Goal: Transaction & Acquisition: Book appointment/travel/reservation

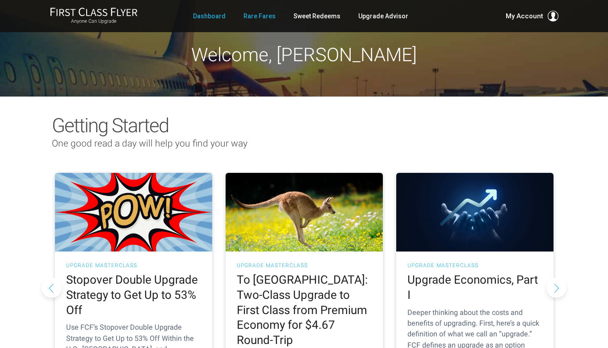
click at [260, 20] on link "Rare Fares" at bounding box center [259, 16] width 32 height 16
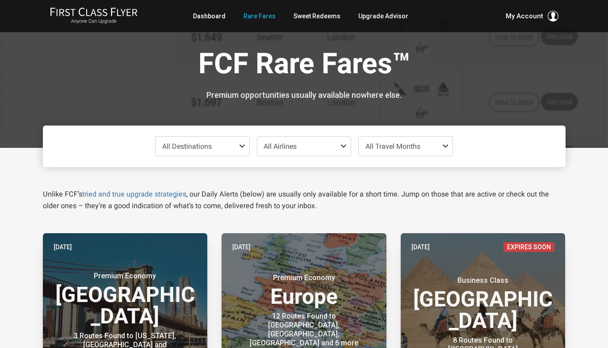
click at [293, 147] on span "All Airlines" at bounding box center [280, 146] width 33 height 8
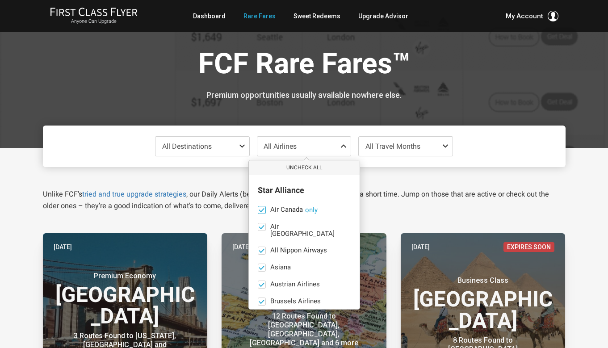
scroll to position [17, 0]
click at [298, 167] on button "Uncheck All" at bounding box center [304, 167] width 111 height 15
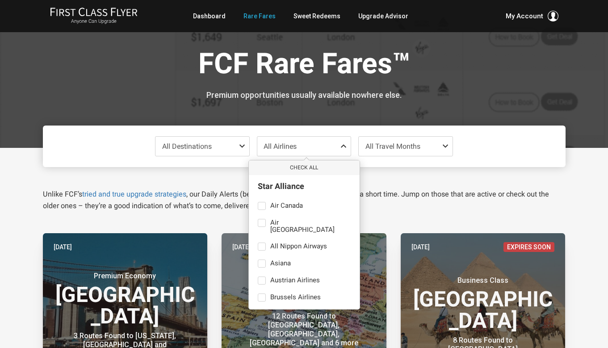
scroll to position [0, 0]
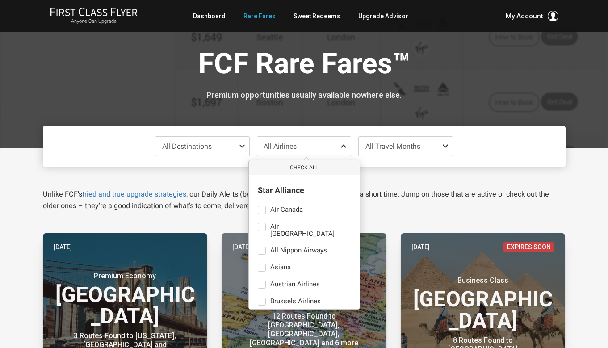
click at [213, 150] on span "All Destinations" at bounding box center [202, 146] width 94 height 19
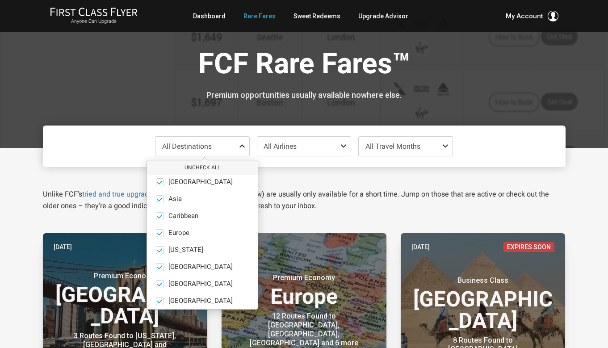
scroll to position [4, 0]
click at [186, 167] on button "Uncheck All" at bounding box center [202, 167] width 111 height 15
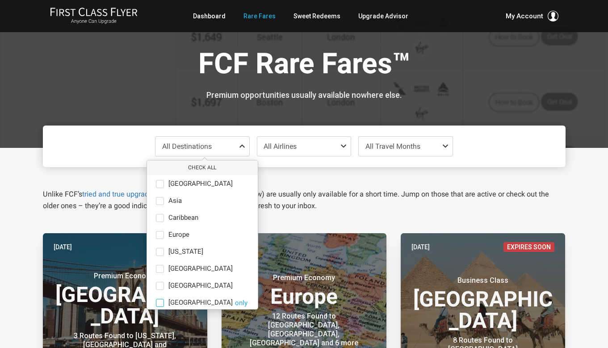
click at [156, 302] on span at bounding box center [160, 303] width 8 height 8
click at [0, 0] on input "[GEOGRAPHIC_DATA] only" at bounding box center [0, 0] width 0 height 0
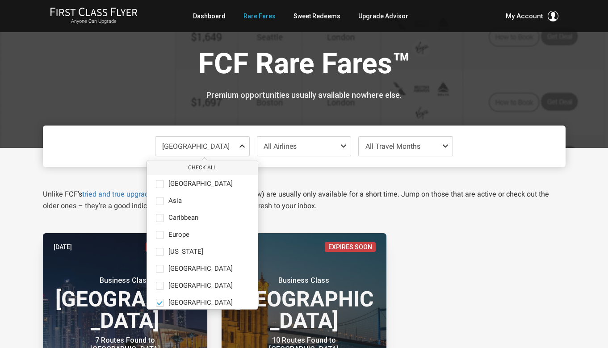
scroll to position [19, 0]
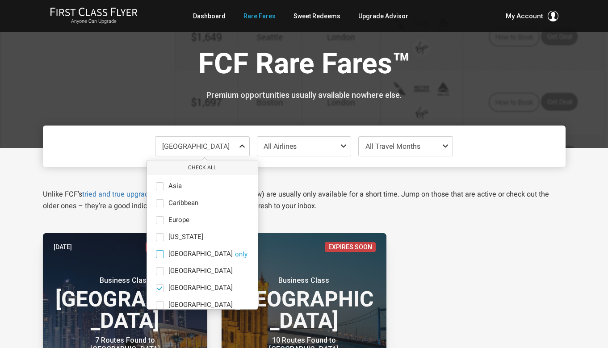
click at [159, 256] on span at bounding box center [160, 254] width 8 height 8
click at [0, 0] on input "India only" at bounding box center [0, 0] width 0 height 0
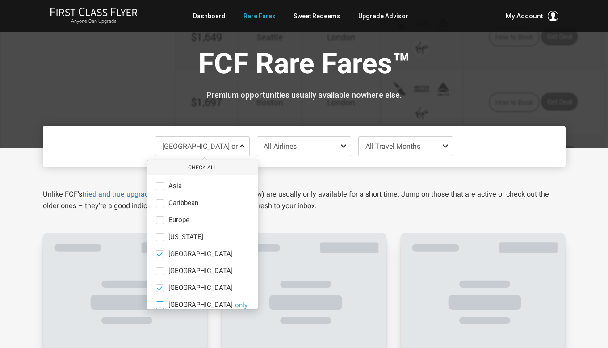
click at [159, 302] on span at bounding box center [160, 305] width 8 height 8
click at [0, 0] on input "North America only" at bounding box center [0, 0] width 0 height 0
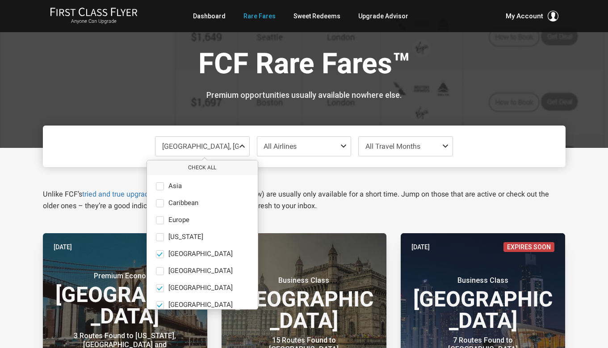
click at [303, 171] on div "Unlike FCF’s tried and true upgrade strategies , our Daily Alerts (below) are u…" at bounding box center [304, 189] width 536 height 45
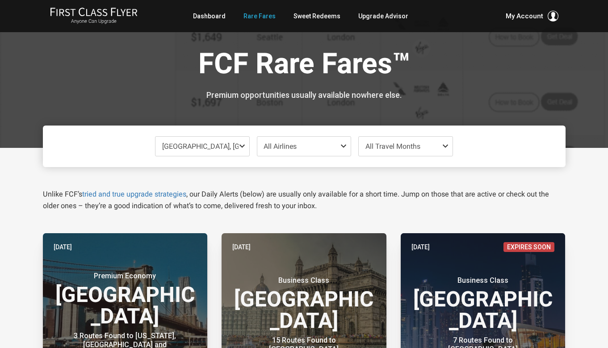
click at [372, 143] on span "All Travel Months" at bounding box center [392, 146] width 55 height 8
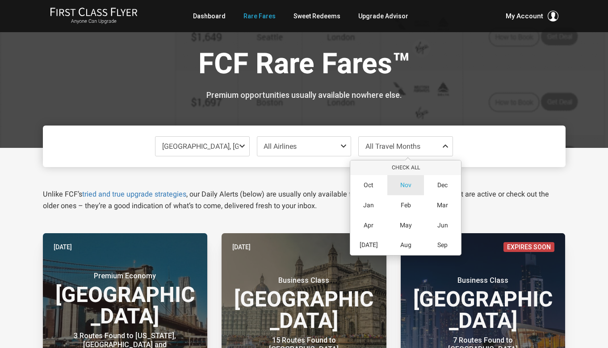
click at [398, 187] on div "Nov" at bounding box center [405, 185] width 37 height 20
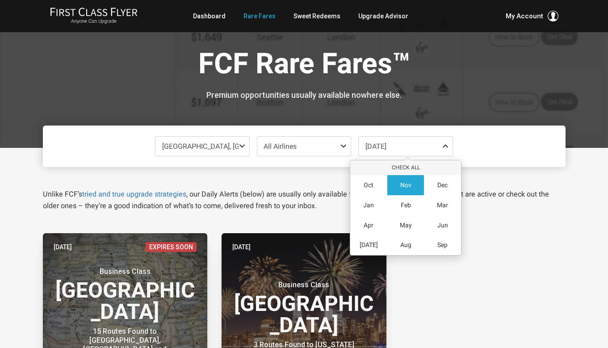
click at [485, 181] on div "Unlike FCF’s tried and true upgrade strategies , our Daily Alerts (below) are u…" at bounding box center [304, 189] width 536 height 45
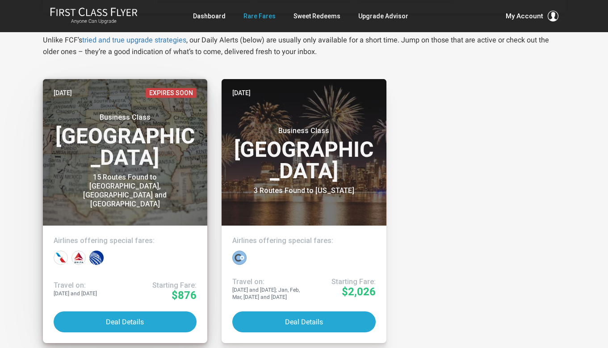
scroll to position [167, 0]
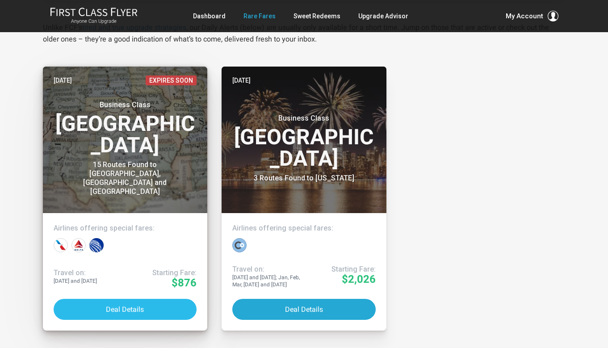
click at [142, 314] on button "Deal Details" at bounding box center [125, 309] width 143 height 21
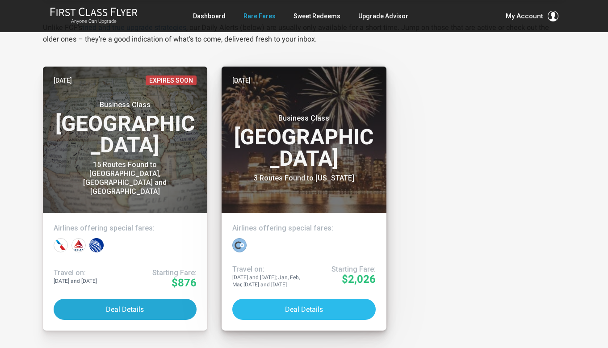
click at [311, 306] on button "Deal Details" at bounding box center [303, 309] width 143 height 21
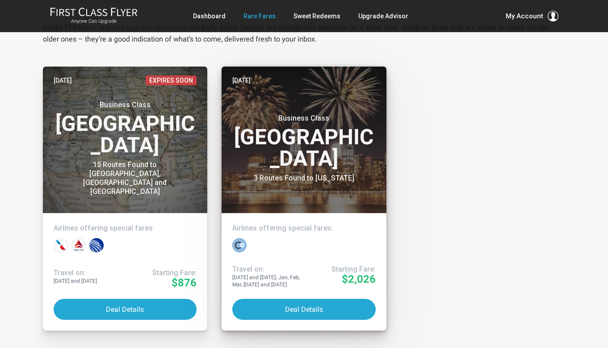
scroll to position [0, 0]
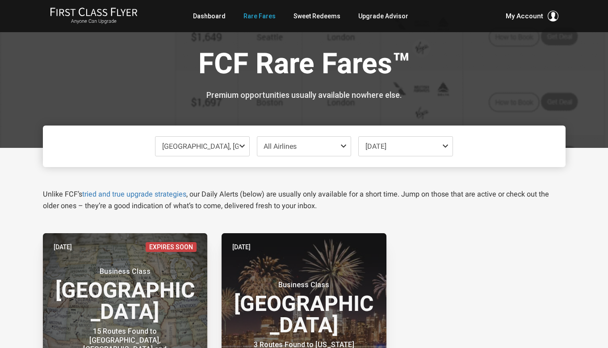
click at [231, 151] on span "India, Middle East or North America" at bounding box center [202, 146] width 94 height 19
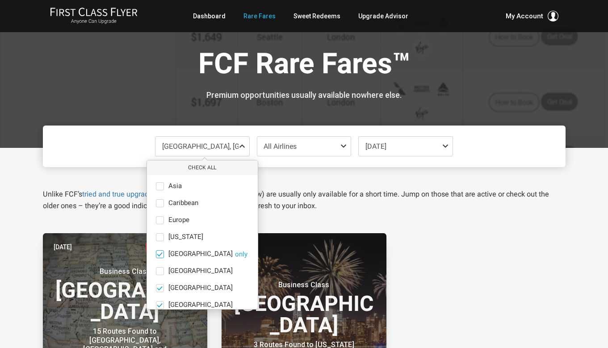
click at [160, 254] on span at bounding box center [159, 254] width 7 height 7
click at [0, 0] on input "India only" at bounding box center [0, 0] width 0 height 0
click at [159, 305] on span at bounding box center [159, 305] width 7 height 7
click at [0, 0] on input "North America only" at bounding box center [0, 0] width 0 height 0
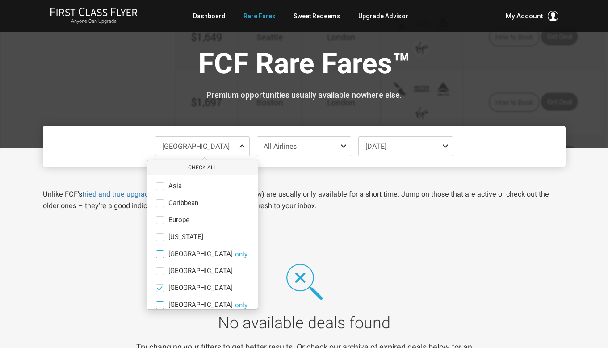
click at [501, 168] on div "Unlike FCF’s tried and true upgrade strategies , our Daily Alerts (below) are u…" at bounding box center [304, 189] width 536 height 45
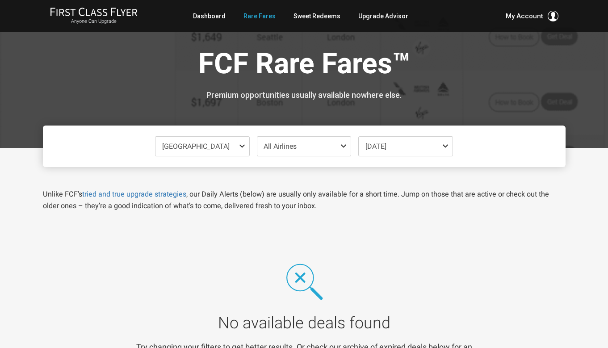
click at [297, 148] on span "All Airlines" at bounding box center [280, 146] width 33 height 8
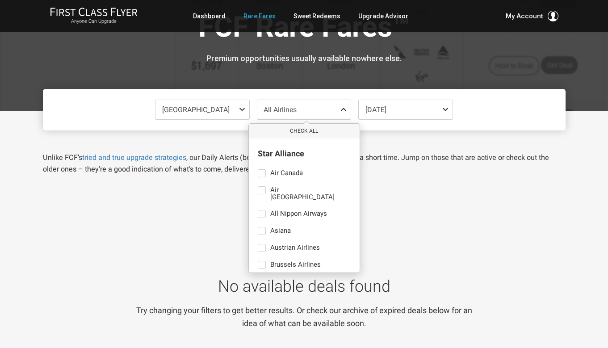
scroll to position [20, 0]
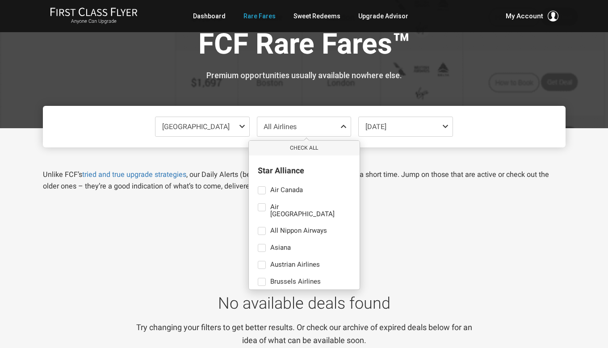
click at [243, 129] on span at bounding box center [244, 126] width 11 height 7
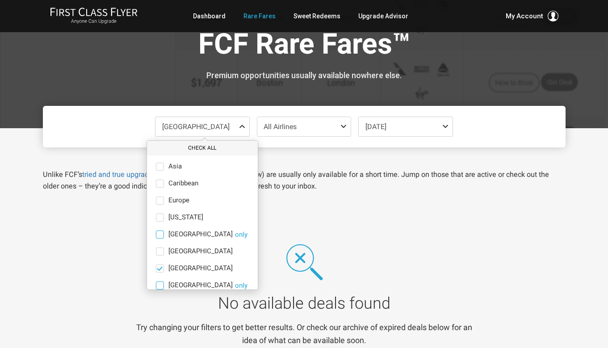
click at [221, 152] on button "Check All" at bounding box center [202, 148] width 111 height 15
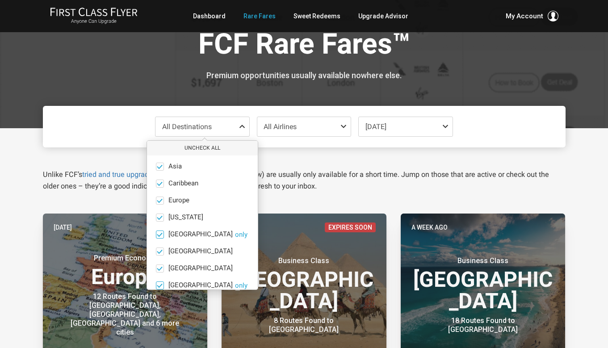
click at [332, 123] on span "All Airlines" at bounding box center [304, 126] width 94 height 19
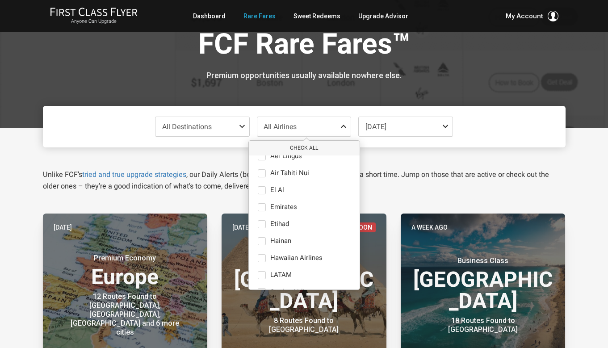
scroll to position [126, 0]
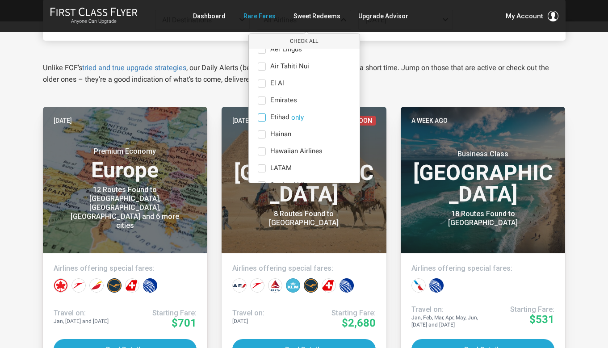
click at [261, 113] on span at bounding box center [262, 117] width 8 height 8
click at [0, 0] on input "Etihad only" at bounding box center [0, 0] width 0 height 0
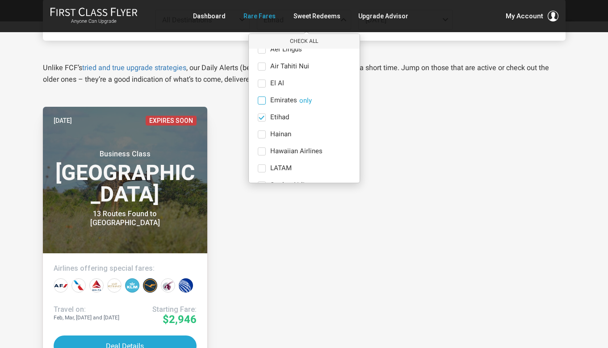
click at [262, 96] on span at bounding box center [262, 100] width 8 height 8
click at [0, 0] on input "Emirates only" at bounding box center [0, 0] width 0 height 0
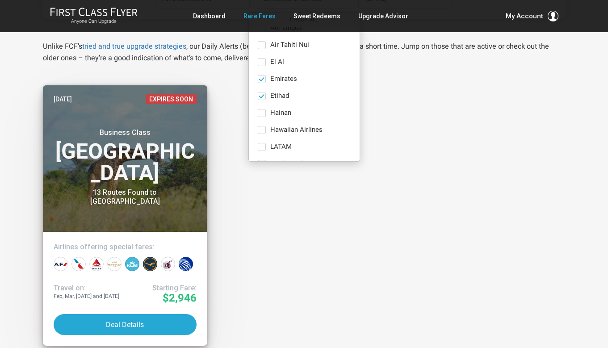
scroll to position [170, 0]
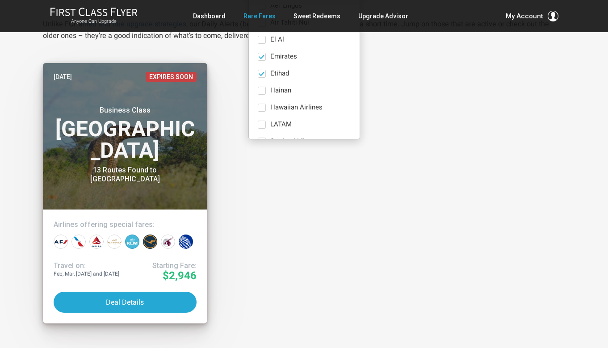
click at [172, 178] on header "Sep 11 Expires Soon Business Class Africa 13 Routes Found to Nairobi" at bounding box center [125, 136] width 165 height 147
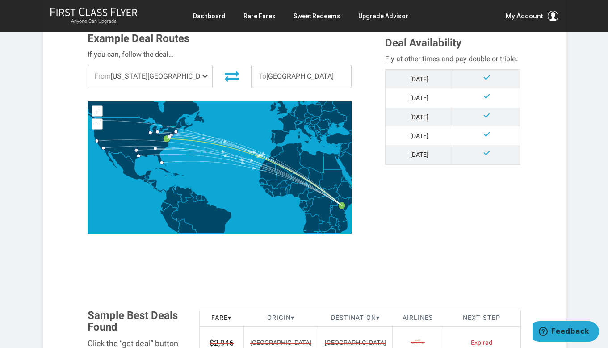
scroll to position [218, 0]
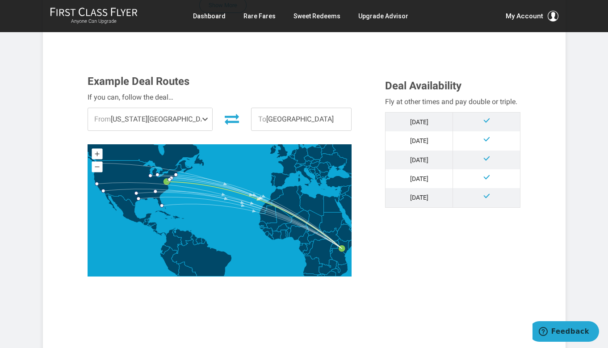
click at [201, 115] on span at bounding box center [206, 119] width 11 height 22
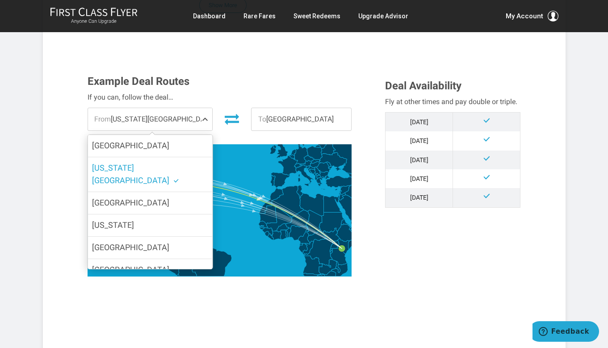
click at [201, 115] on span at bounding box center [206, 119] width 11 height 22
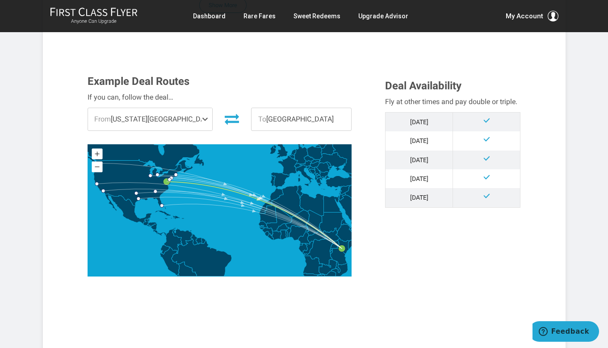
click at [280, 124] on span "To Nairobi" at bounding box center [301, 119] width 100 height 22
click at [274, 122] on span "To Nairobi" at bounding box center [301, 119] width 100 height 22
click at [272, 118] on span "To Nairobi" at bounding box center [301, 119] width 100 height 22
click at [328, 17] on link "Sweet Redeems" at bounding box center [316, 16] width 47 height 16
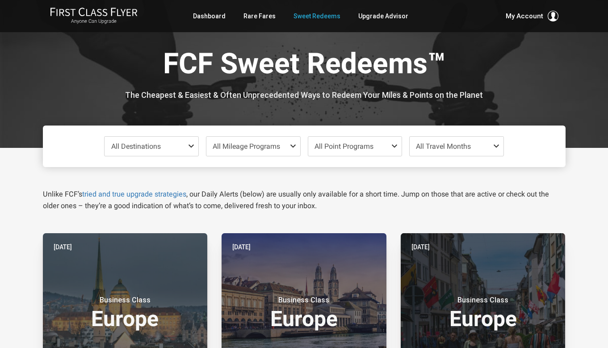
click at [168, 147] on span "All Destinations" at bounding box center [152, 146] width 94 height 19
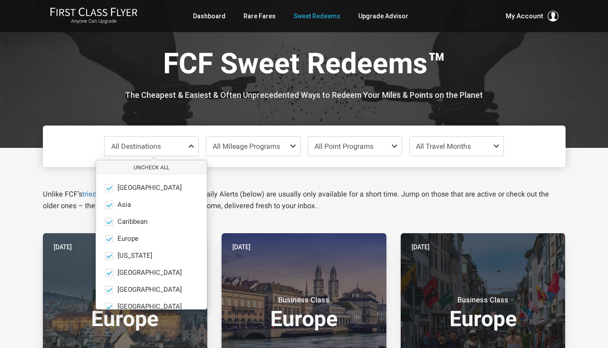
click at [168, 147] on span "All Destinations" at bounding box center [152, 146] width 94 height 19
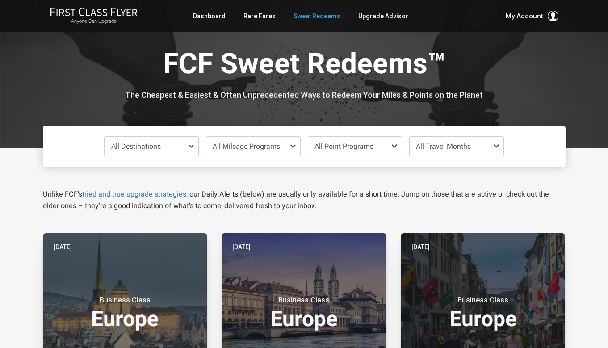
click at [168, 148] on span "All Destinations" at bounding box center [152, 146] width 94 height 19
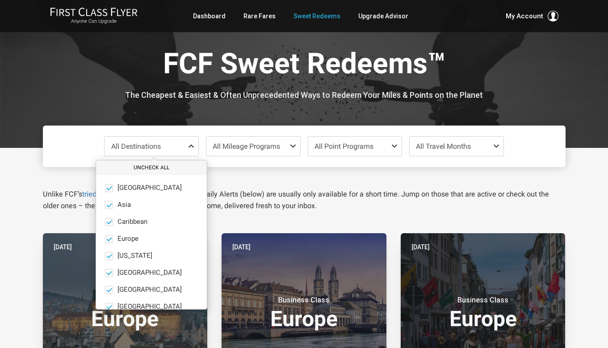
click at [150, 171] on button "Uncheck All" at bounding box center [151, 167] width 111 height 15
click at [105, 304] on label "[GEOGRAPHIC_DATA] only" at bounding box center [151, 307] width 111 height 8
click at [0, 0] on input "[GEOGRAPHIC_DATA] only" at bounding box center [0, 0] width 0 height 0
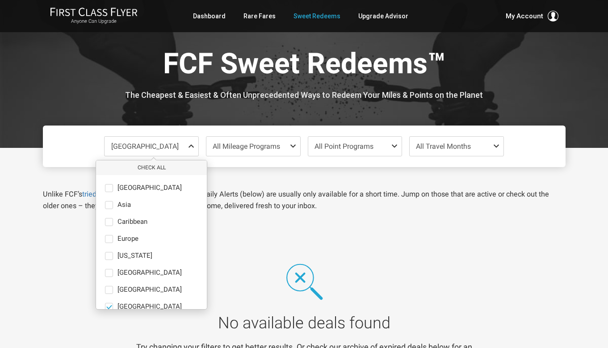
click at [265, 166] on div "[GEOGRAPHIC_DATA] Check All Africa only [GEOGRAPHIC_DATA] only [GEOGRAPHIC_DATA…" at bounding box center [304, 147] width 523 height 42
